Goal: Find specific page/section: Find specific page/section

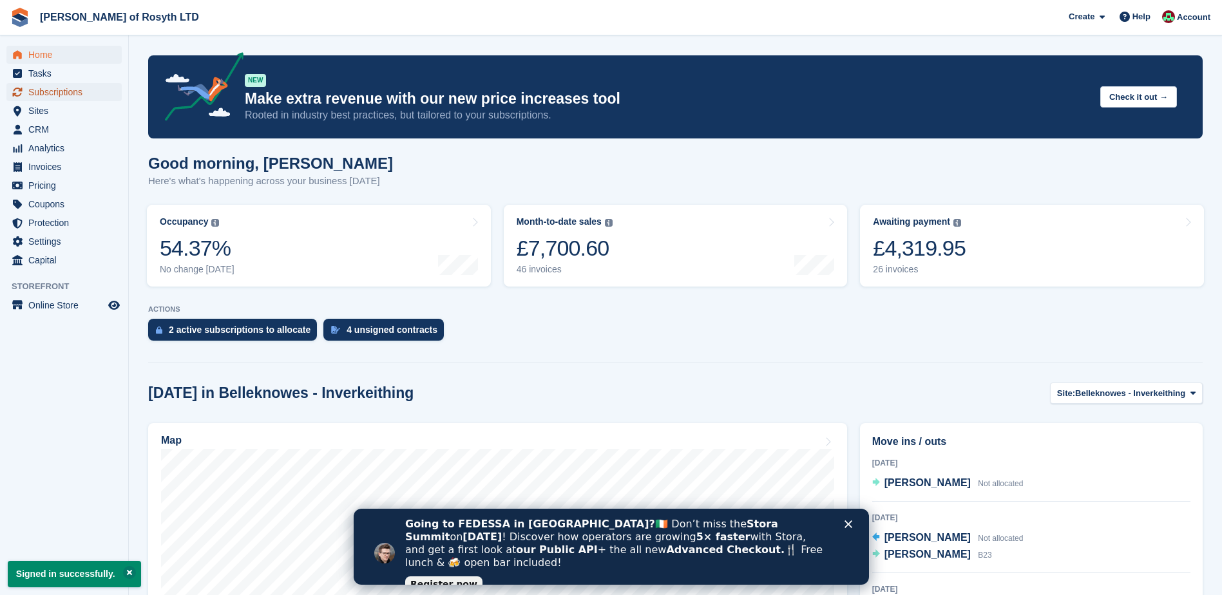
click at [66, 97] on span "Subscriptions" at bounding box center [66, 92] width 77 height 18
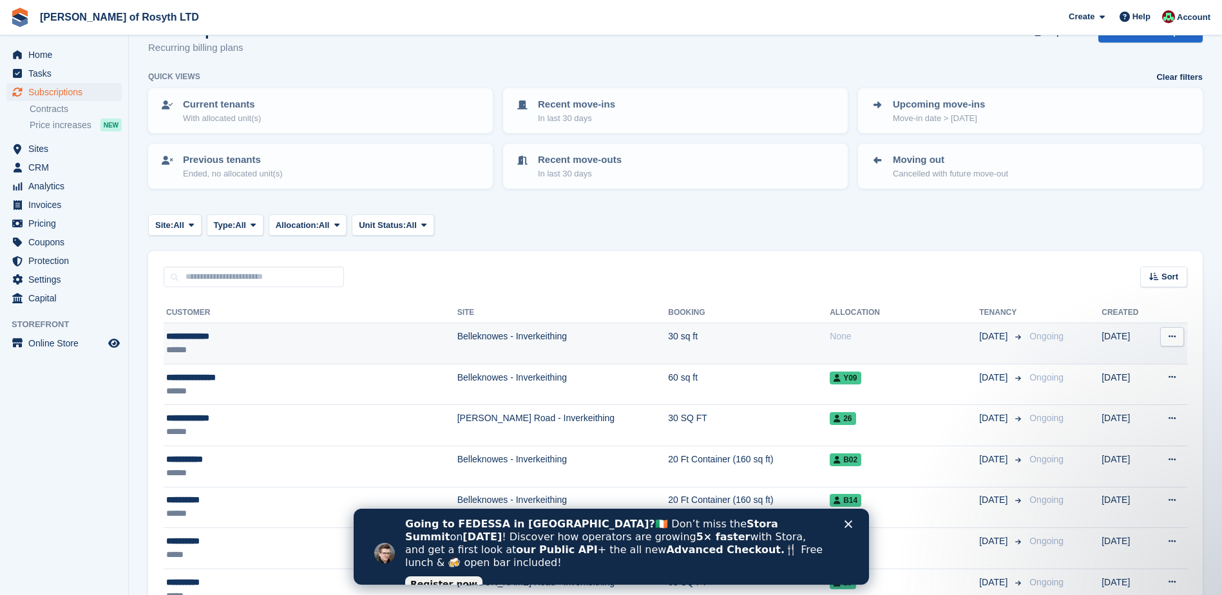
scroll to position [64, 0]
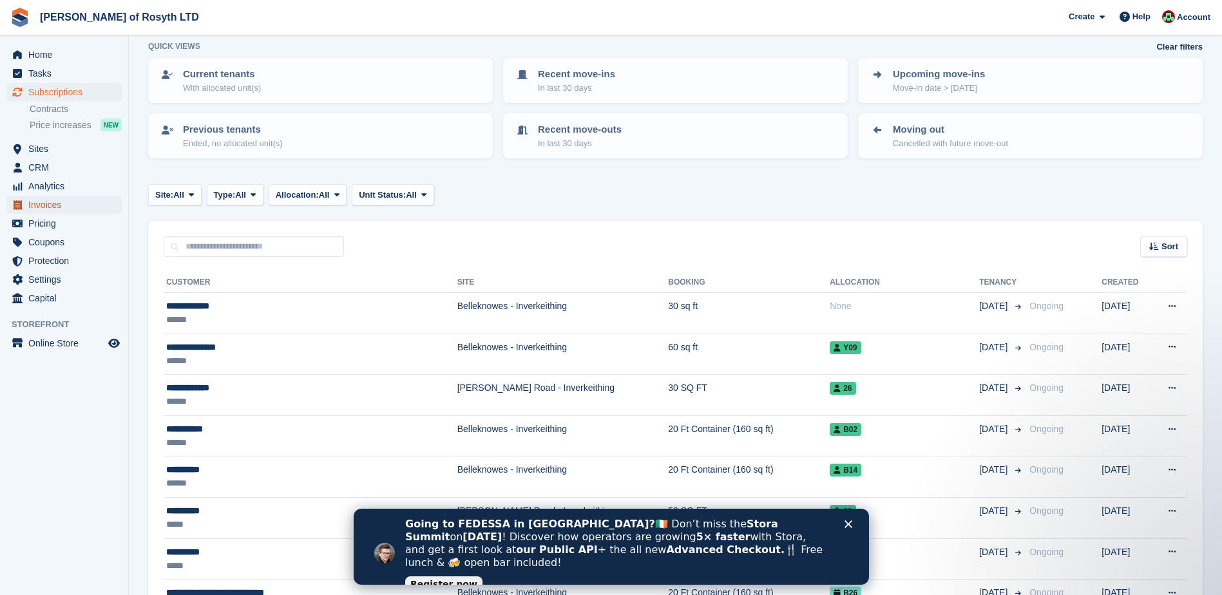
click at [41, 205] on span "Invoices" at bounding box center [66, 205] width 77 height 18
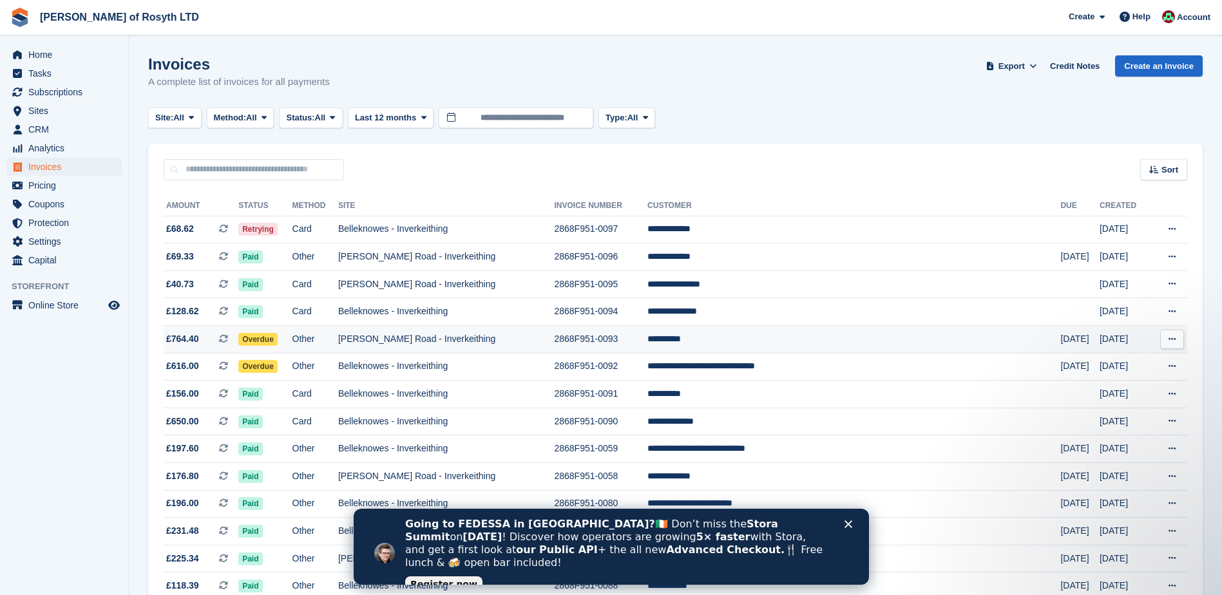
click at [417, 341] on td "[PERSON_NAME] Road - Inverkeithing" at bounding box center [446, 340] width 216 height 28
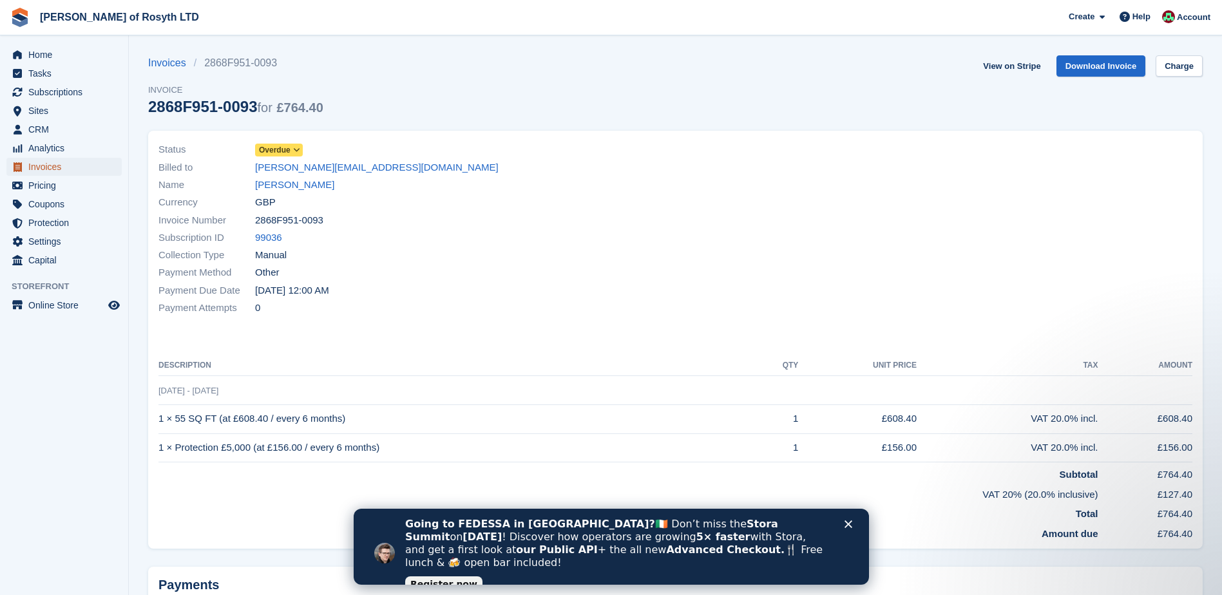
click at [37, 167] on span "Invoices" at bounding box center [66, 167] width 77 height 18
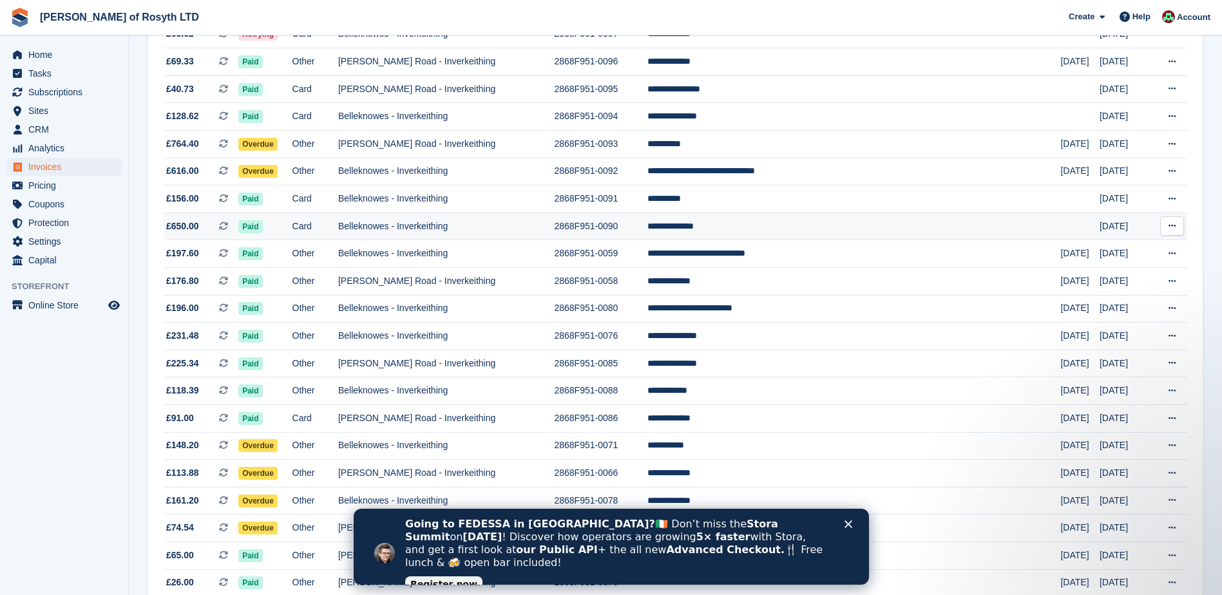
scroll to position [193, 0]
